Goal: Navigation & Orientation: Find specific page/section

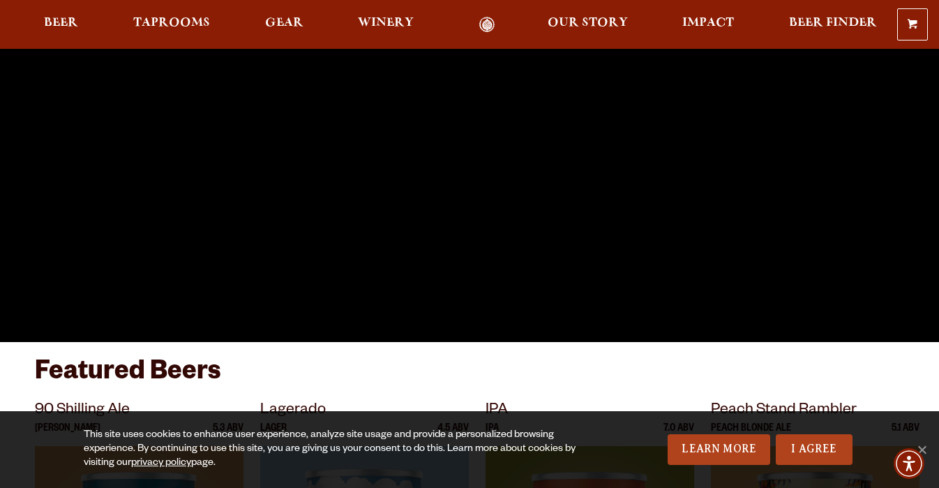
scroll to position [465, 0]
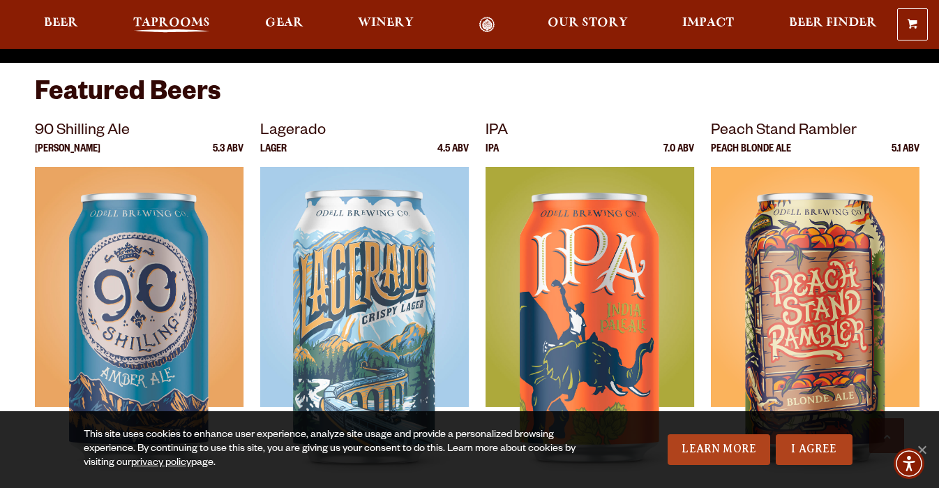
click at [181, 20] on span "Taprooms" at bounding box center [171, 22] width 77 height 11
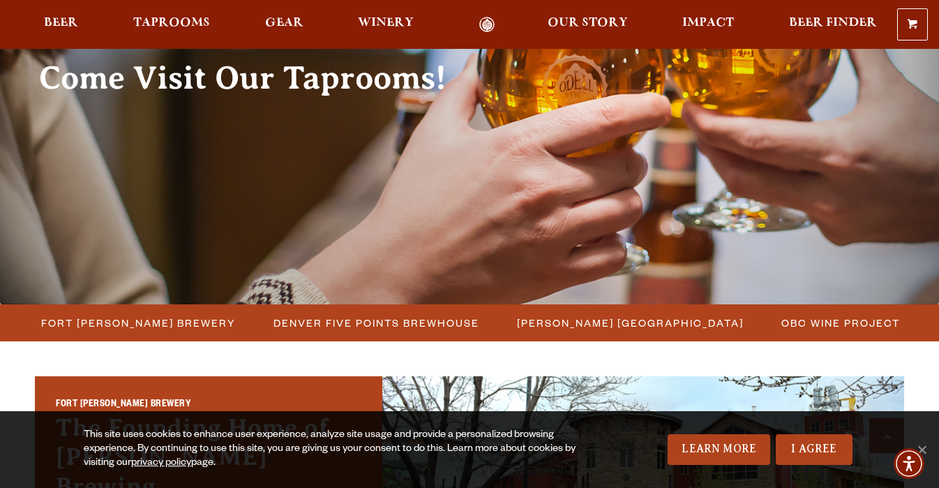
scroll to position [372, 0]
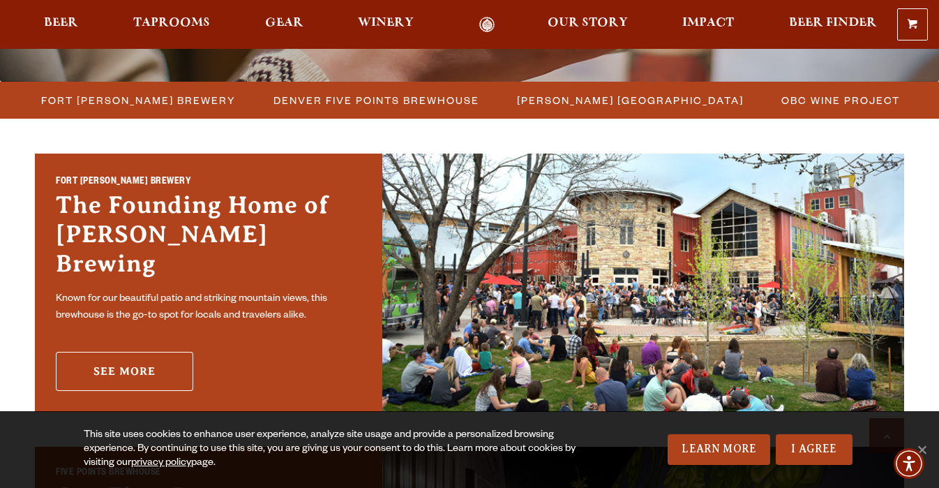
click at [150, 355] on link "See More" at bounding box center [124, 371] width 137 height 39
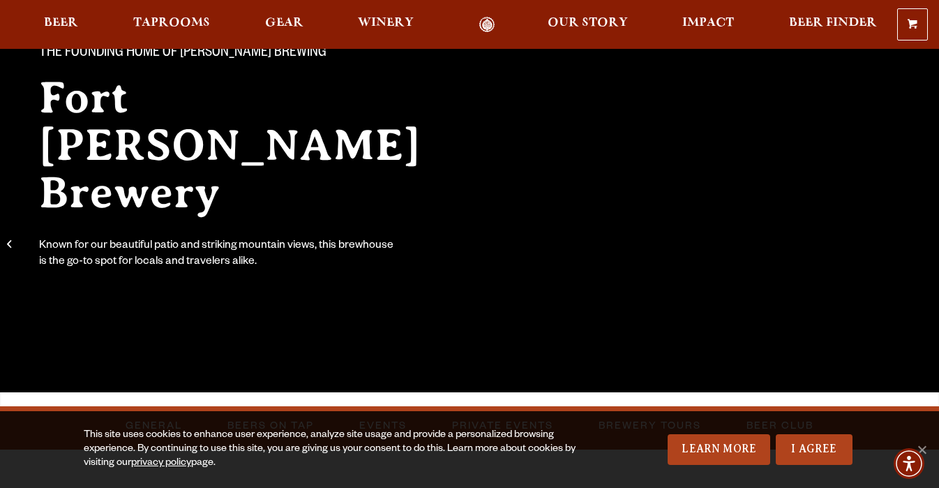
scroll to position [93, 0]
